Goal: Transaction & Acquisition: Subscribe to service/newsletter

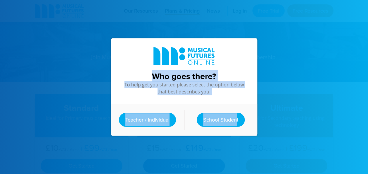
drag, startPoint x: 144, startPoint y: 76, endPoint x: 231, endPoint y: 117, distance: 96.6
click at [231, 117] on div "Who goes there? To help get you started please select the option below that bes…" at bounding box center [184, 87] width 147 height 98
drag, startPoint x: 231, startPoint y: 117, endPoint x: 230, endPoint y: 121, distance: 3.7
click at [230, 121] on link "School Student" at bounding box center [221, 120] width 48 height 14
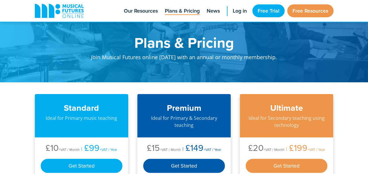
scroll to position [52, 0]
